Goal: Task Accomplishment & Management: Manage account settings

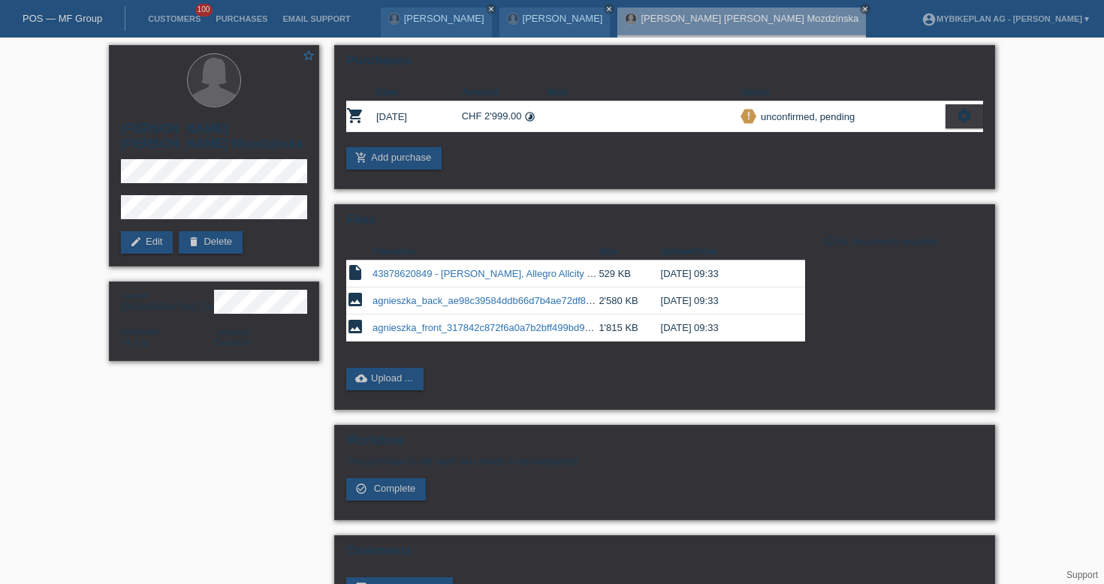
click at [80, 15] on link "POS — MF Group" at bounding box center [63, 18] width 80 height 11
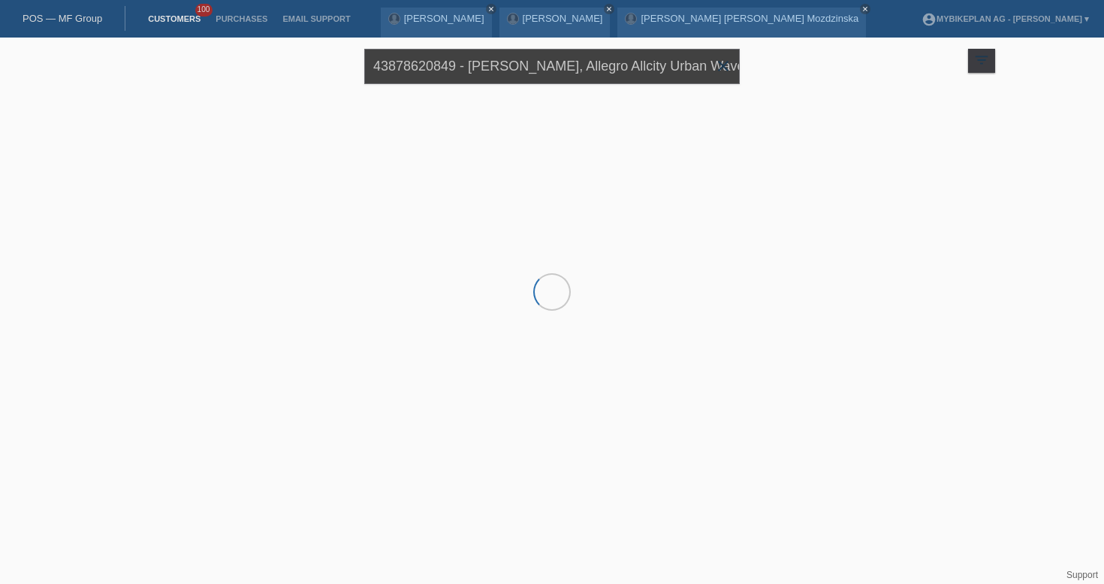
click at [473, 61] on input "43878620849 - Agnieszka Mozdzinska, Allegro Allcity Urban Wave" at bounding box center [552, 66] width 376 height 35
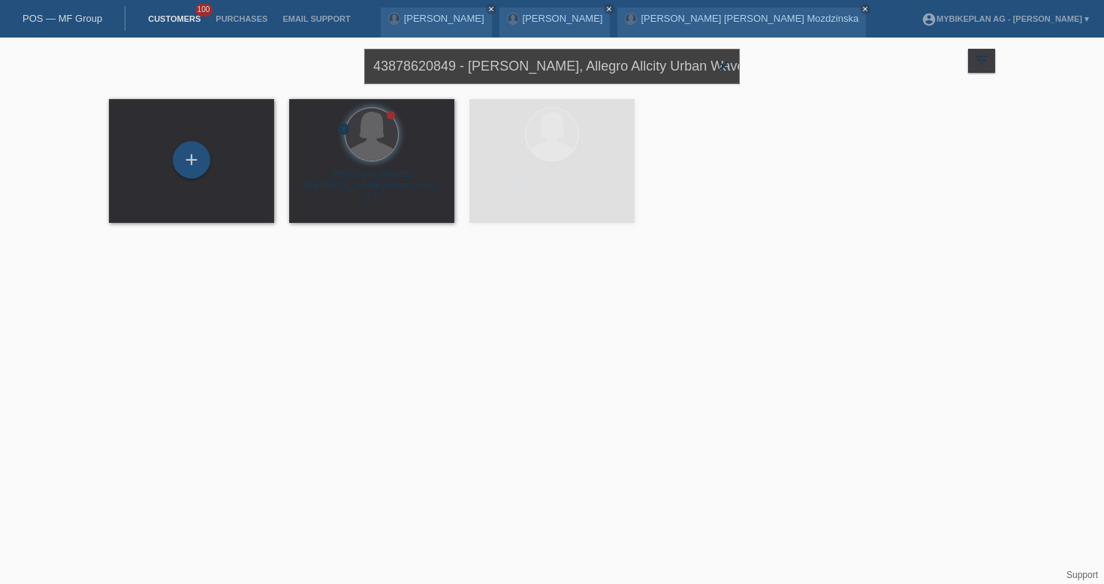
click at [473, 61] on input "43878620849 - Agnieszka Mozdzinska, Allegro Allcity Urban Wave" at bounding box center [552, 66] width 376 height 35
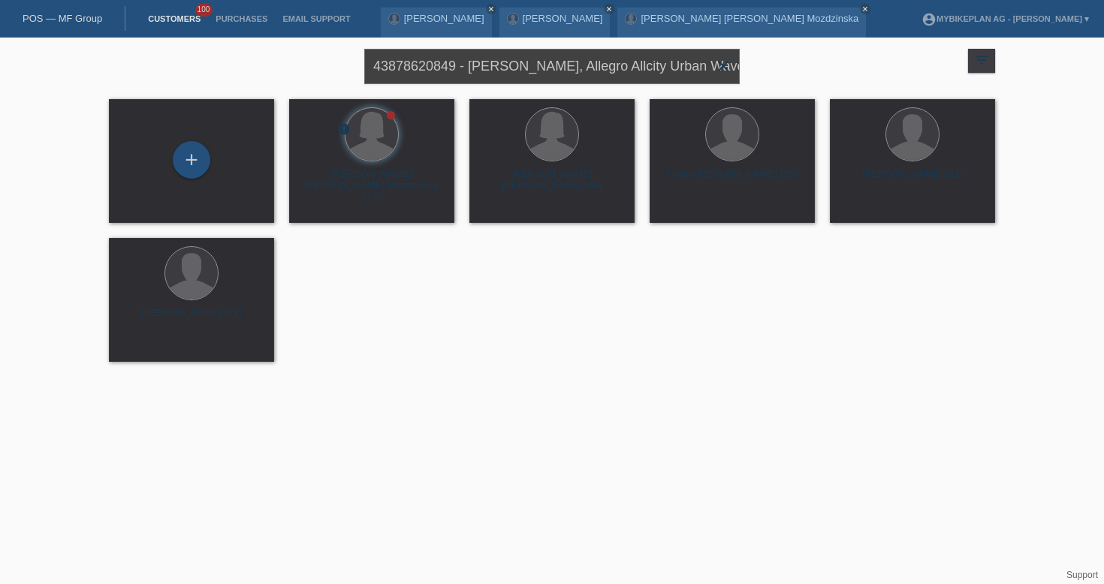
paste input "9303697 - Florian Pongratz, Specialized Levo SL Comp Carbon"
type input "43879303697 - Florian Pongratz, Specialized Levo SL Comp Carbon"
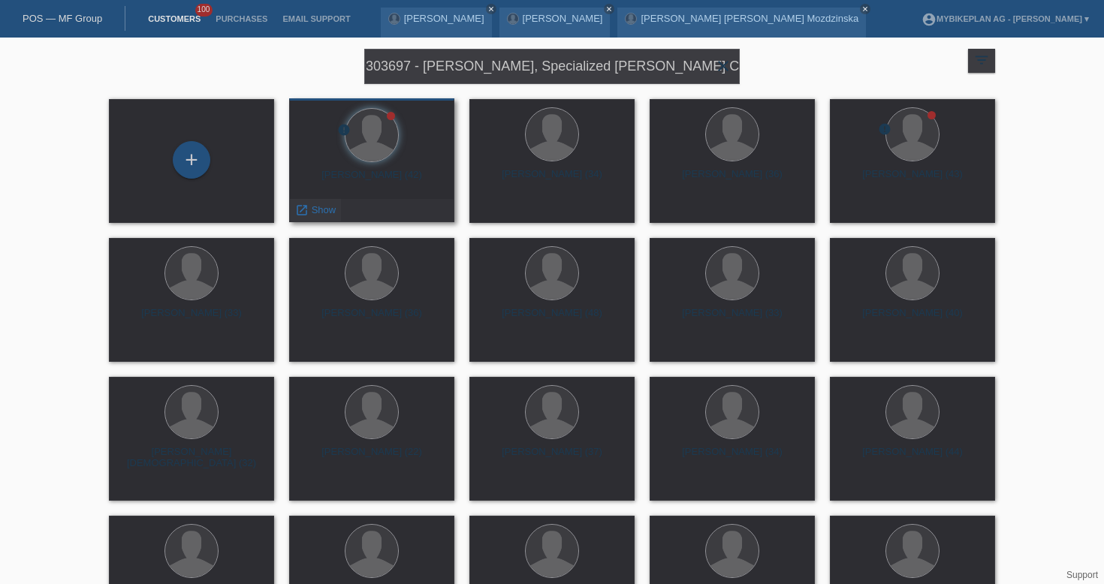
click at [310, 211] on link "launch Show" at bounding box center [315, 209] width 41 height 11
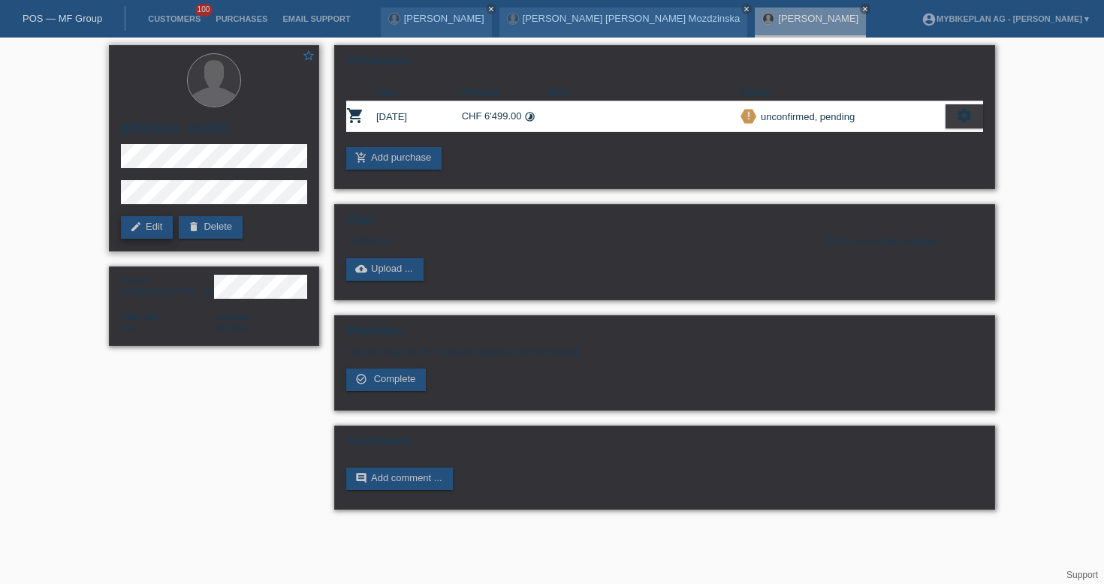
click at [149, 234] on link "edit Edit" at bounding box center [147, 227] width 52 height 23
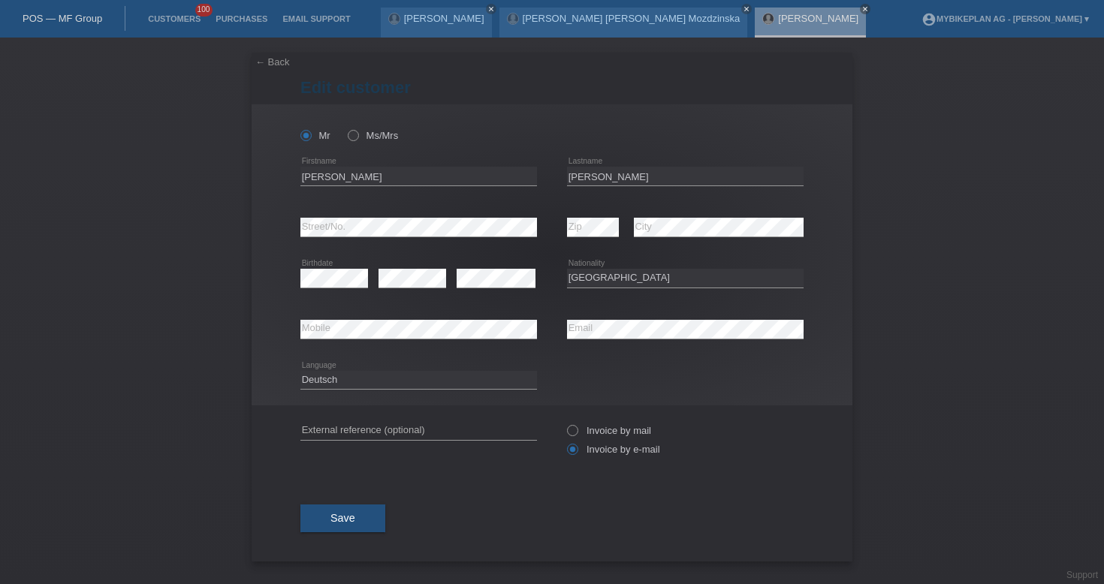
select select "CH"
click at [449, 176] on input "Florian" at bounding box center [418, 176] width 237 height 19
click at [337, 180] on input "Florian theodor Johann" at bounding box center [418, 176] width 237 height 19
type input "Florian Theodor Johann"
click at [344, 524] on span "Save" at bounding box center [343, 518] width 25 height 12
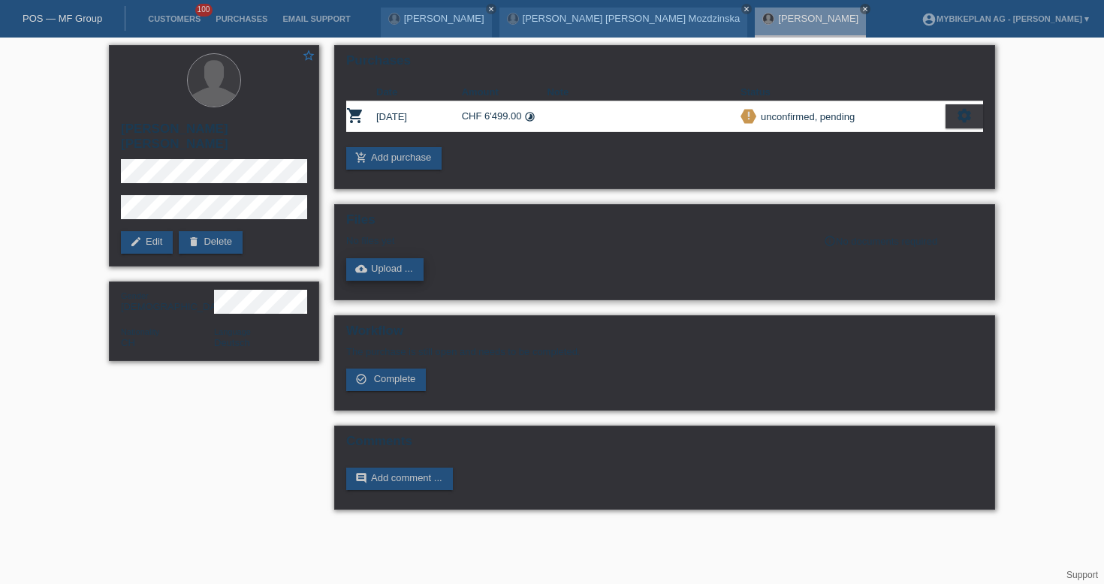
click at [398, 270] on link "cloud_upload Upload ..." at bounding box center [384, 269] width 77 height 23
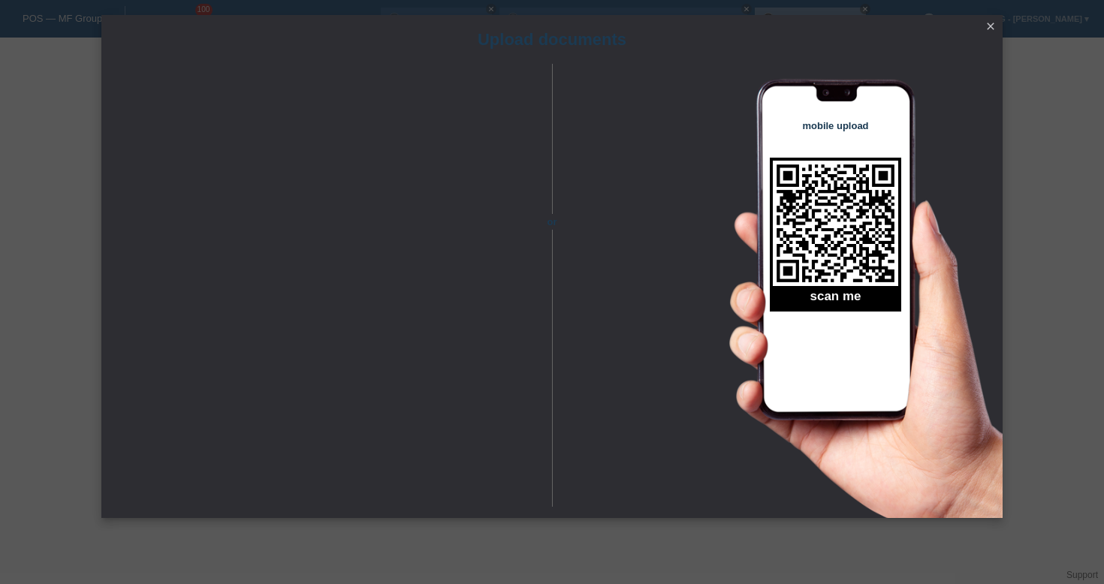
click at [995, 27] on icon "close" at bounding box center [991, 26] width 12 height 12
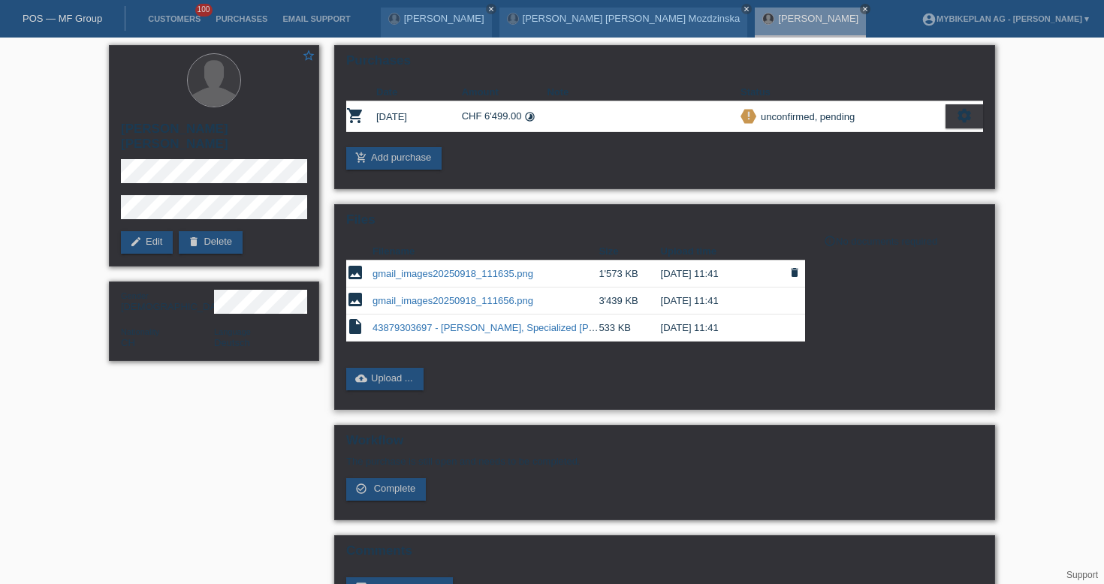
click at [427, 283] on td "gmail_images20250918_111635.png" at bounding box center [486, 274] width 226 height 27
click at [427, 279] on link "gmail_images20250918_111635.png" at bounding box center [453, 273] width 161 height 11
click at [475, 300] on link "gmail_images20250918_111656.png" at bounding box center [453, 300] width 161 height 11
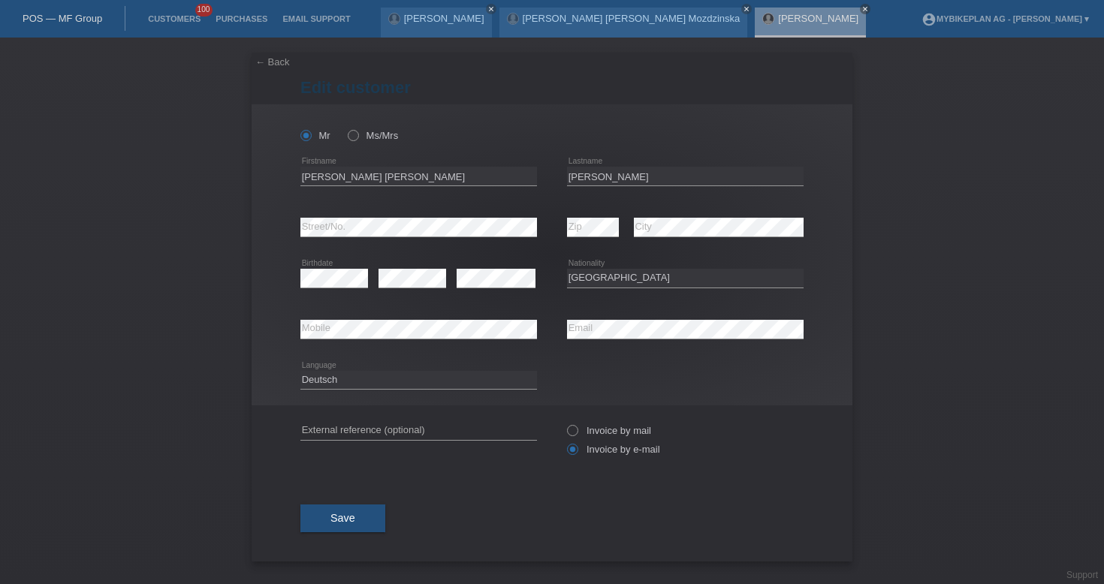
select select "CH"
click at [755, 26] on div "[PERSON_NAME] close" at bounding box center [810, 23] width 111 height 30
click at [277, 60] on link "← Back" at bounding box center [272, 61] width 35 height 11
